Goal: Information Seeking & Learning: Find specific page/section

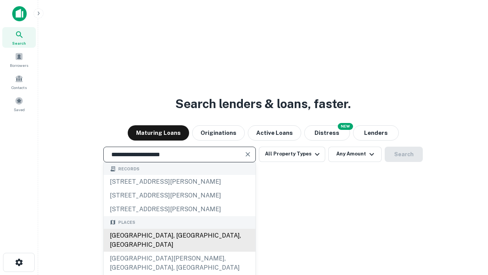
click at [179, 251] on div "[GEOGRAPHIC_DATA], [GEOGRAPHIC_DATA], [GEOGRAPHIC_DATA]" at bounding box center [180, 239] width 152 height 23
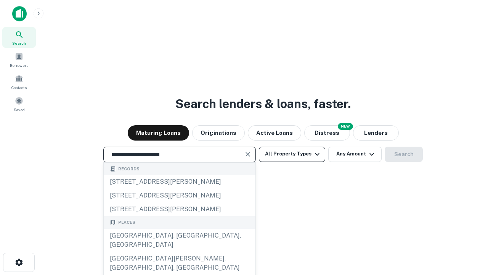
type input "**********"
click at [292, 154] on button "All Property Types" at bounding box center [292, 153] width 66 height 15
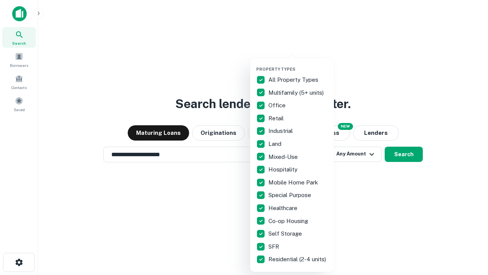
click at [298, 64] on button "button" at bounding box center [298, 64] width 84 height 0
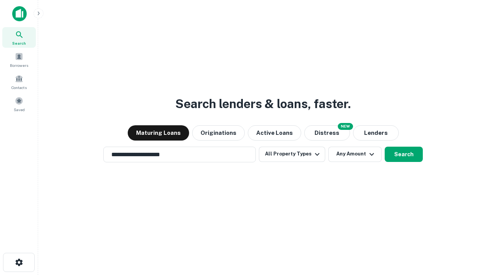
scroll to position [12, 0]
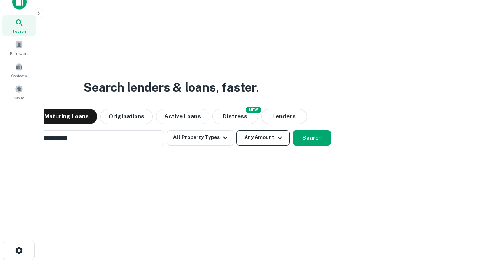
click at [236, 130] on button "Any Amount" at bounding box center [262, 137] width 53 height 15
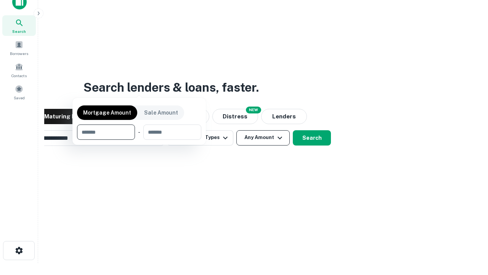
scroll to position [12, 0]
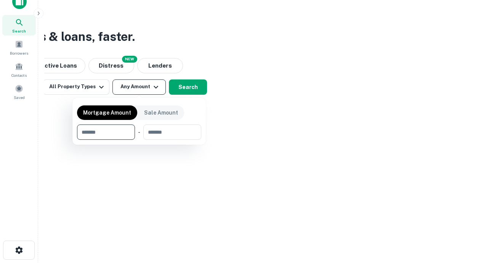
type input "*******"
click at [139, 140] on button "button" at bounding box center [139, 140] width 124 height 0
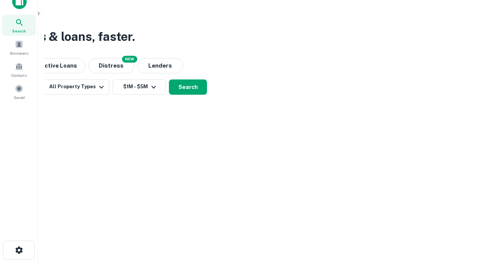
scroll to position [12, 0]
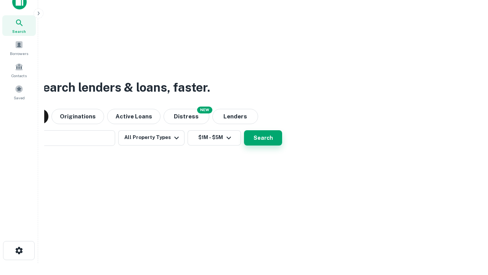
click at [244, 130] on button "Search" at bounding box center [263, 137] width 38 height 15
